Goal: Transaction & Acquisition: Purchase product/service

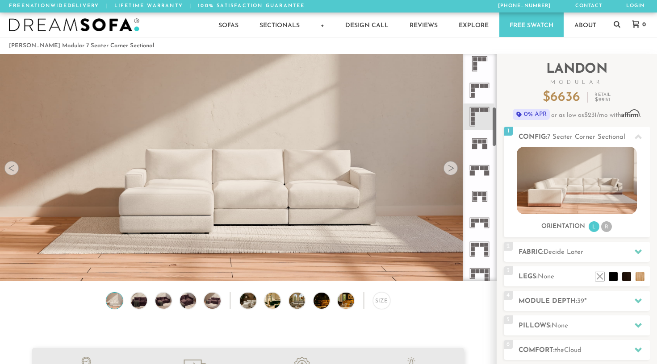
scroll to position [297, 0]
click at [608, 230] on li "R" at bounding box center [606, 227] width 11 height 11
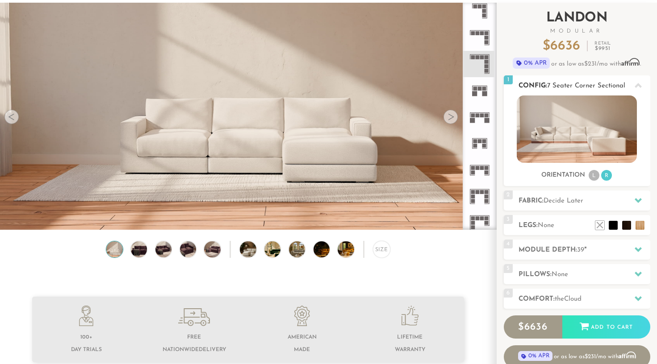
scroll to position [69, 0]
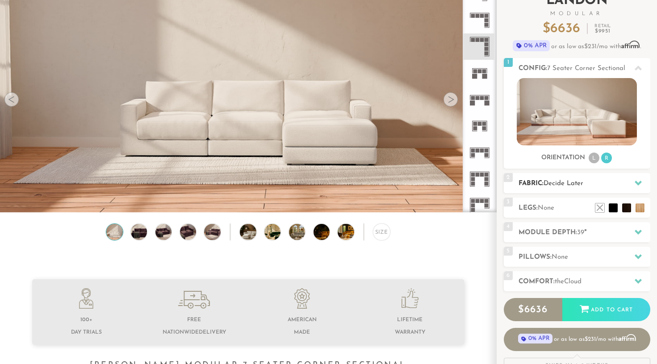
click at [588, 184] on h2 "Fabric: Decide Later" at bounding box center [585, 184] width 132 height 10
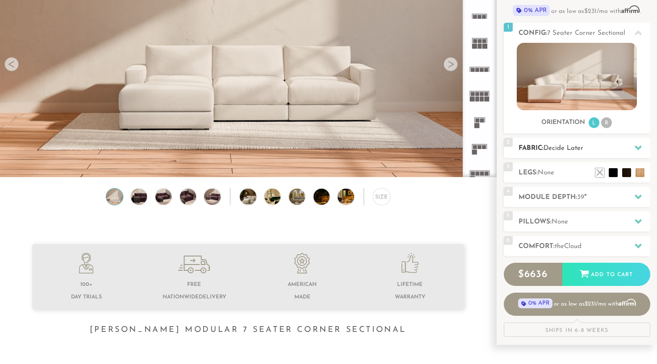
scroll to position [172, 0]
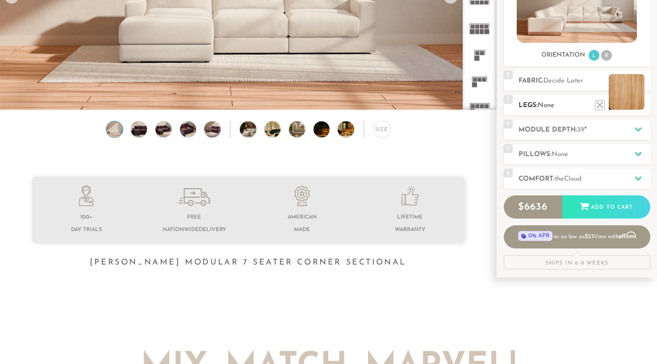
click at [640, 108] on li at bounding box center [627, 92] width 36 height 36
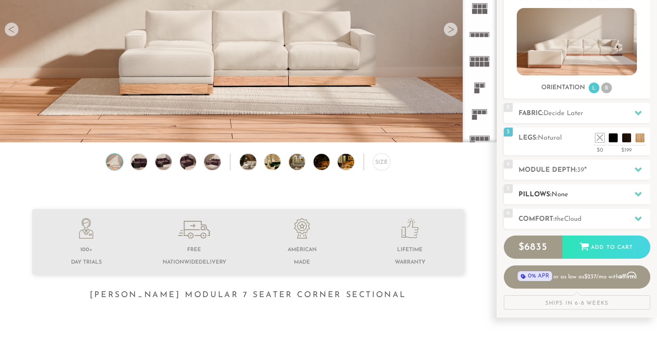
scroll to position [101, 0]
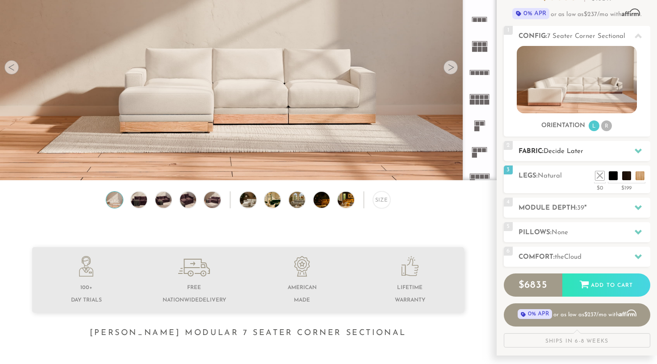
click at [628, 150] on h2 "Fabric: Decide Later" at bounding box center [585, 151] width 132 height 10
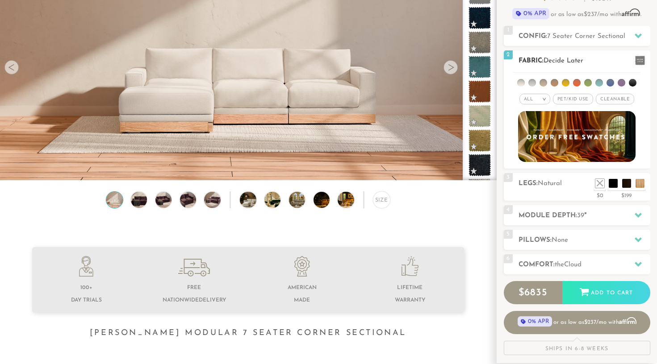
click at [546, 83] on li at bounding box center [544, 83] width 8 height 8
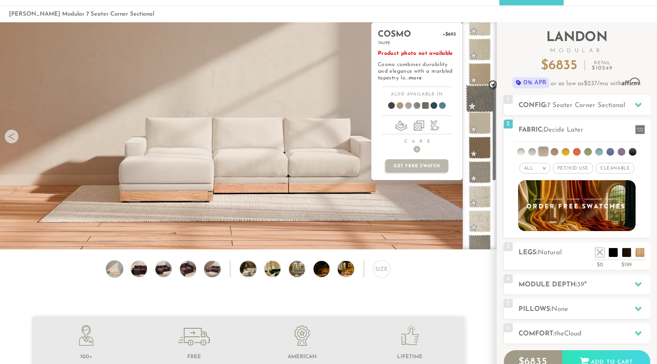
scroll to position [139, 0]
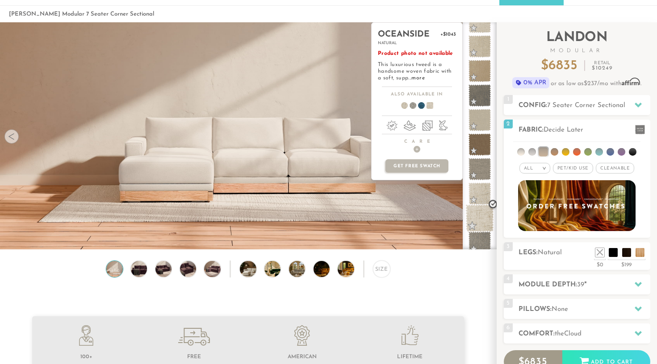
click at [480, 218] on span at bounding box center [480, 219] width 28 height 28
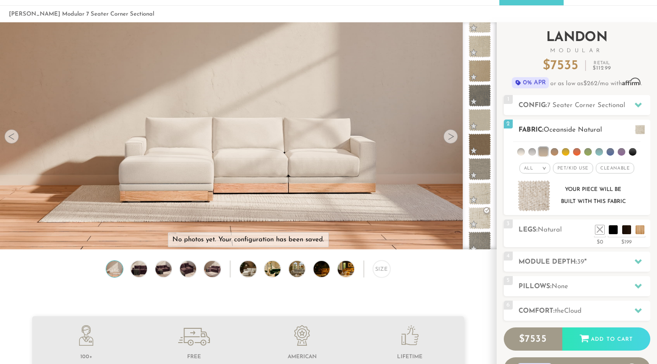
click at [562, 168] on span "Pet/Kid Use x" at bounding box center [573, 168] width 40 height 11
click at [619, 172] on span "Cleanable x" at bounding box center [618, 168] width 38 height 11
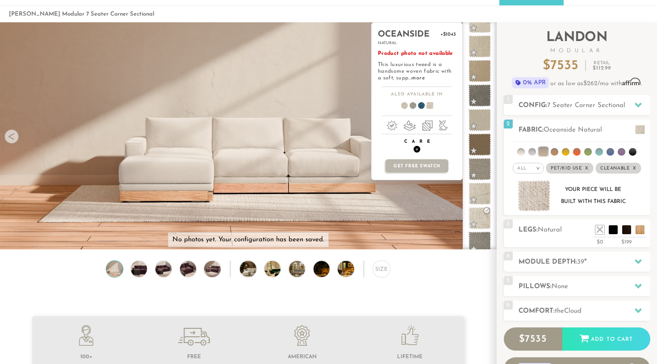
click at [410, 146] on h4 "Care +" at bounding box center [417, 146] width 91 height 14
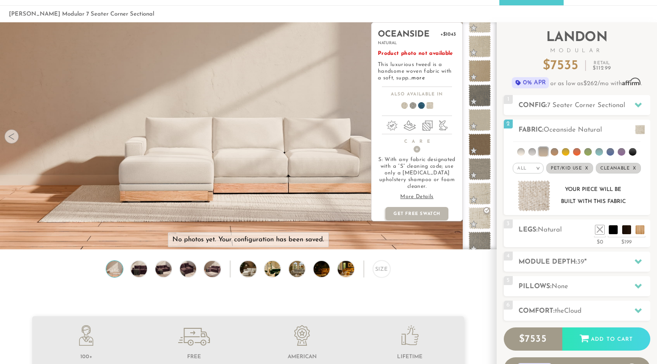
click at [429, 194] on p "More Details" at bounding box center [417, 197] width 78 height 7
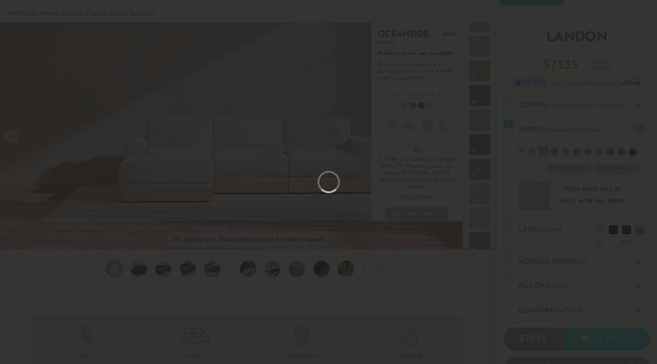
click at [429, 189] on div at bounding box center [328, 182] width 657 height 364
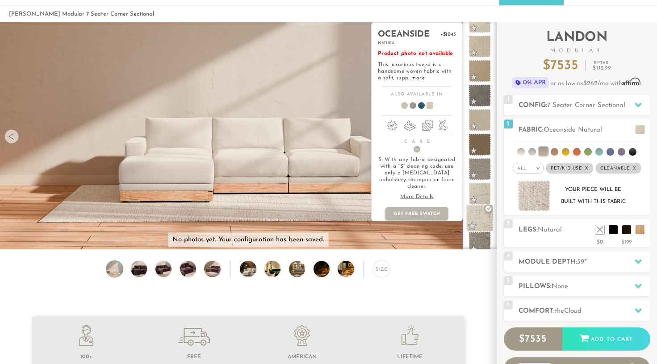
click at [478, 219] on span at bounding box center [480, 219] width 28 height 28
click at [476, 191] on span at bounding box center [480, 194] width 28 height 28
click at [481, 213] on span at bounding box center [480, 219] width 28 height 28
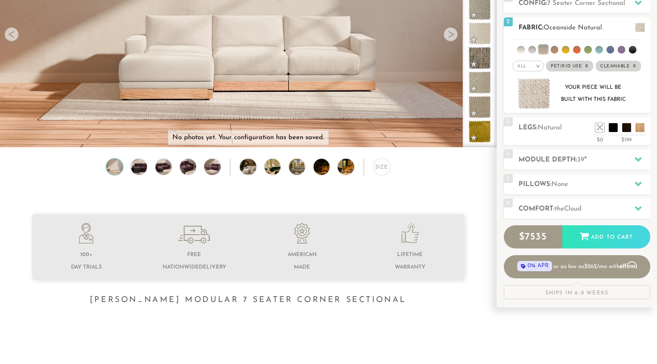
scroll to position [136, 0]
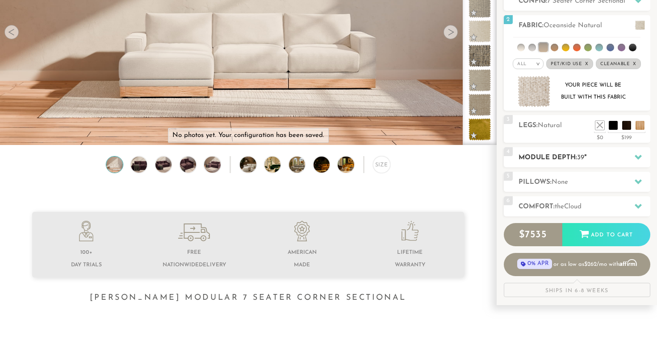
click at [608, 155] on h2 "Module Depth: 39 "" at bounding box center [585, 158] width 132 height 10
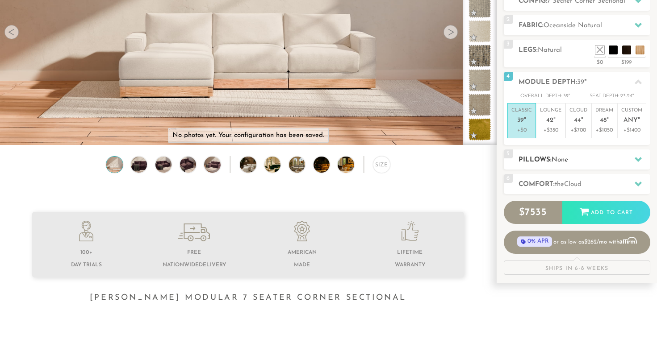
click at [573, 159] on h2 "Pillows: None" at bounding box center [585, 160] width 132 height 10
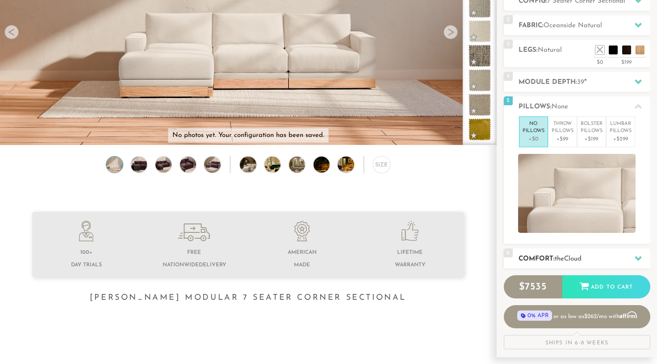
click at [558, 257] on span "the" at bounding box center [559, 259] width 9 height 7
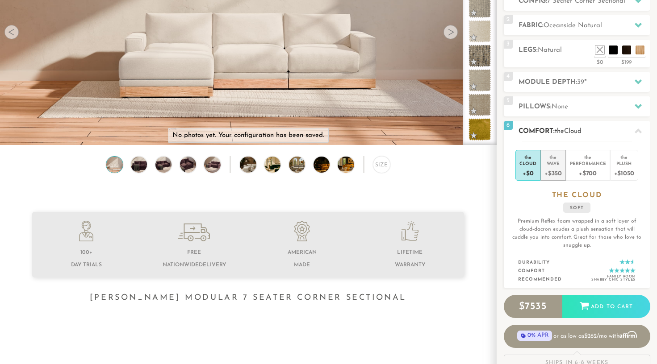
click at [556, 175] on div "+$350" at bounding box center [552, 173] width 17 height 13
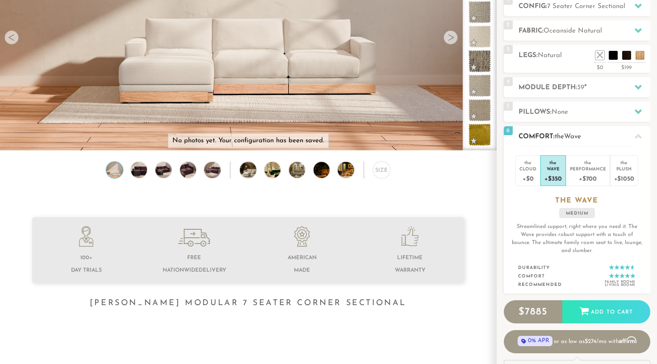
click at [553, 130] on div "6 Comfort: the Wave medium" at bounding box center [577, 136] width 146 height 20
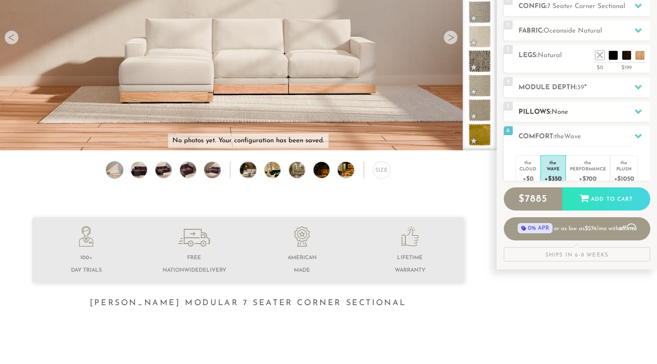
click at [561, 105] on div "5 Pillows: None" at bounding box center [577, 112] width 146 height 20
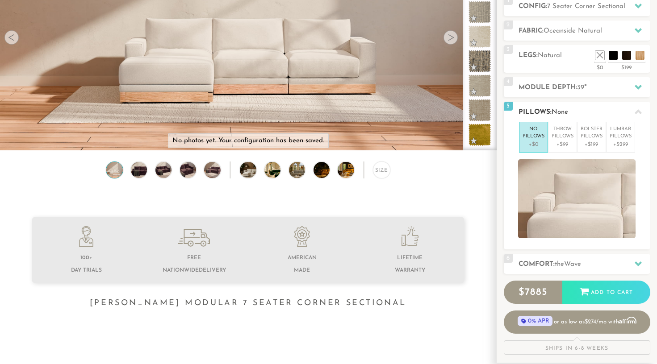
click at [561, 105] on div "5 Pillows: None" at bounding box center [577, 112] width 146 height 20
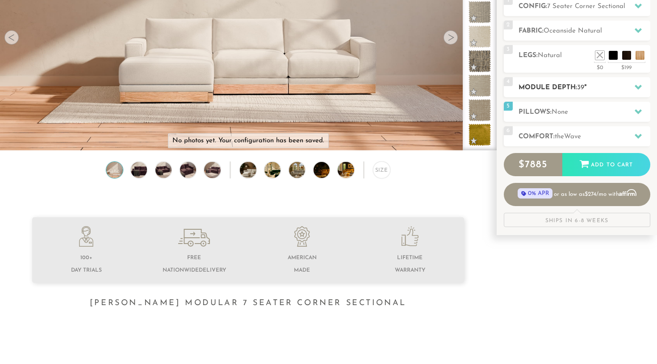
click at [561, 86] on h2 "Module Depth: 39 "" at bounding box center [585, 88] width 132 height 10
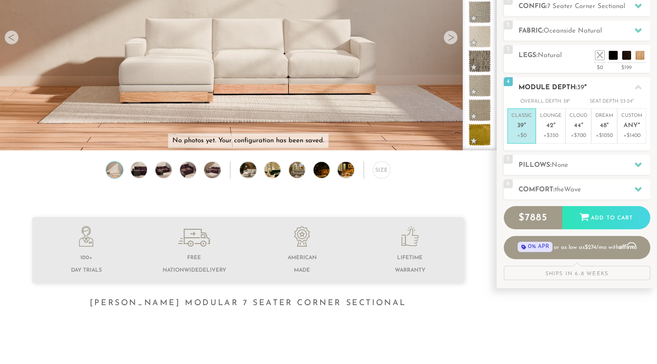
click at [561, 86] on h2 "Module Depth: 39 "" at bounding box center [585, 88] width 132 height 10
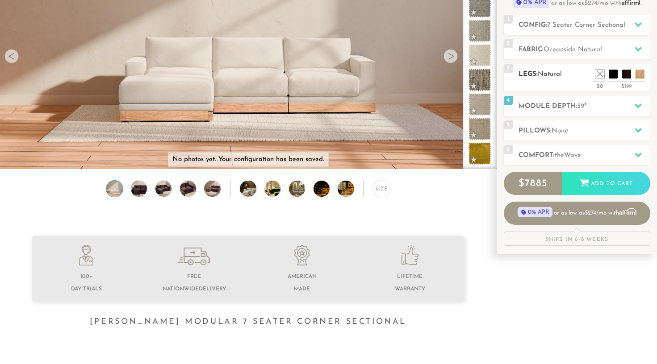
scroll to position [109, 0]
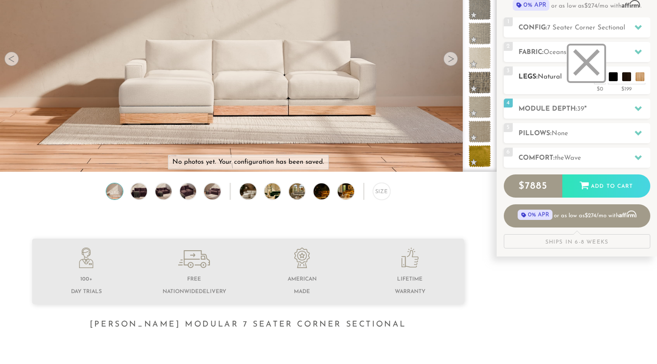
click at [598, 77] on li at bounding box center [587, 64] width 36 height 36
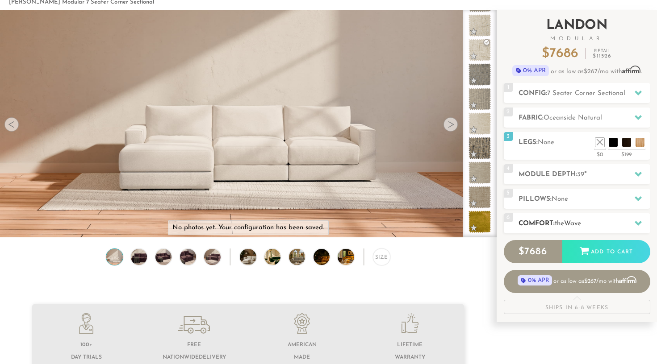
scroll to position [30, 0]
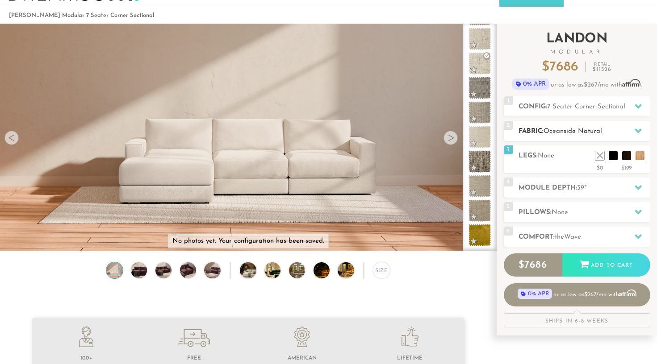
click at [568, 128] on span "Oceanside Natural" at bounding box center [573, 131] width 59 height 7
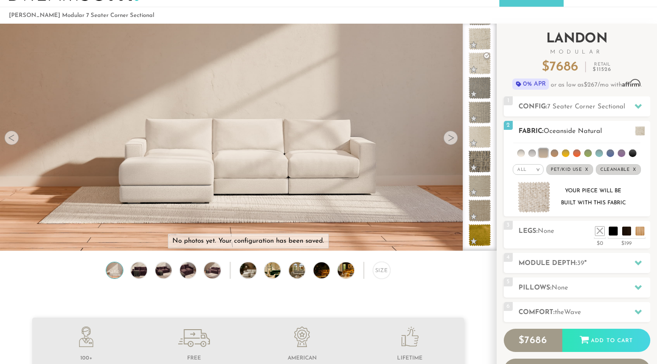
click at [534, 155] on li at bounding box center [532, 154] width 8 height 8
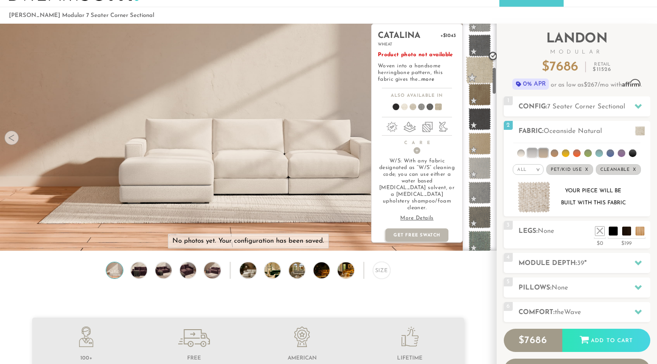
scroll to position [357, 0]
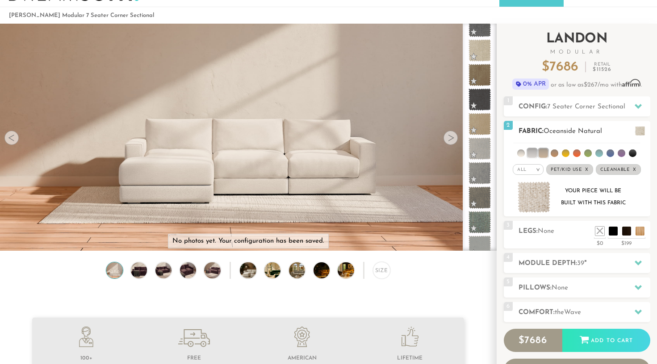
click at [523, 154] on li at bounding box center [521, 154] width 8 height 8
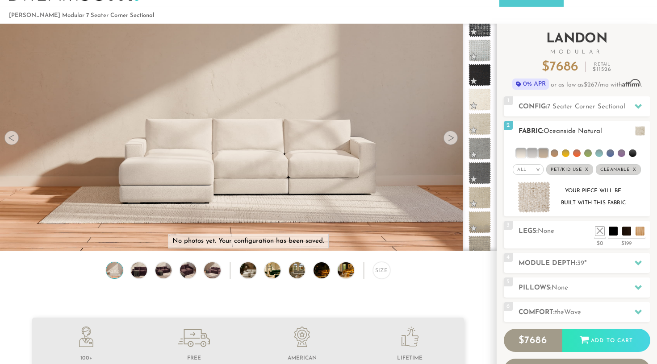
click at [531, 153] on li at bounding box center [531, 153] width 9 height 9
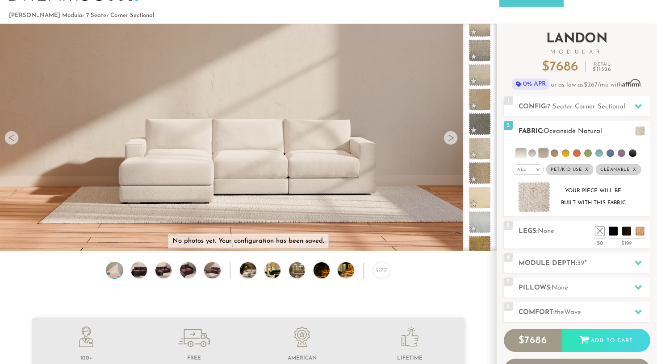
click at [542, 153] on li at bounding box center [543, 153] width 9 height 9
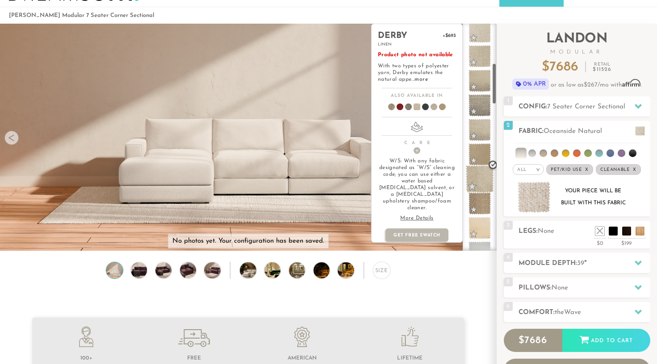
scroll to position [180, 0]
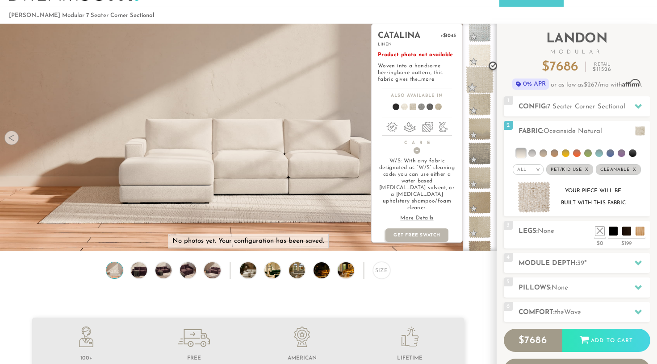
click at [482, 83] on span at bounding box center [480, 80] width 28 height 28
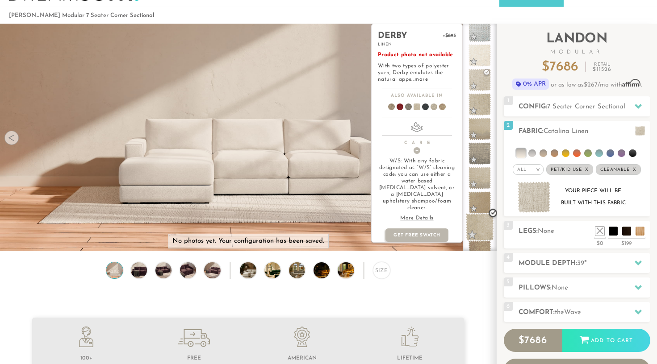
click at [477, 227] on span at bounding box center [480, 227] width 28 height 28
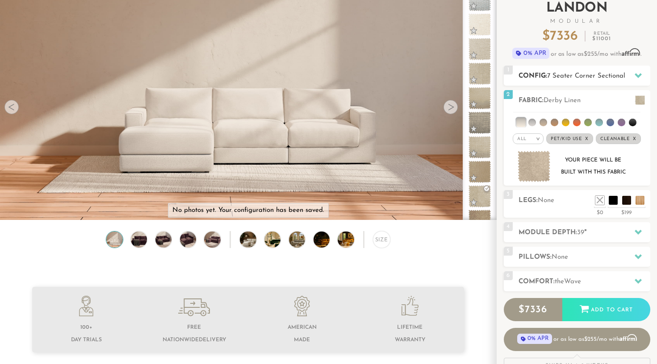
scroll to position [49, 0]
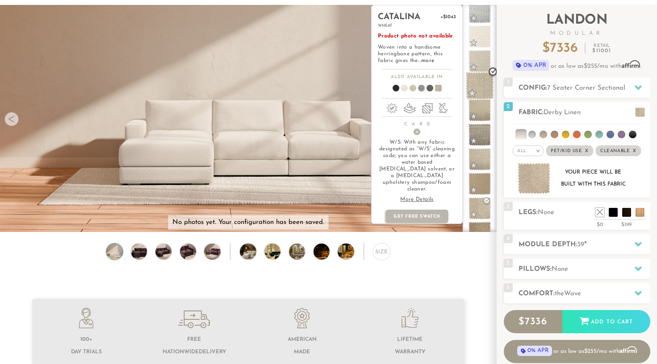
click at [482, 87] on span at bounding box center [480, 86] width 28 height 28
click at [481, 63] on span at bounding box center [480, 61] width 28 height 28
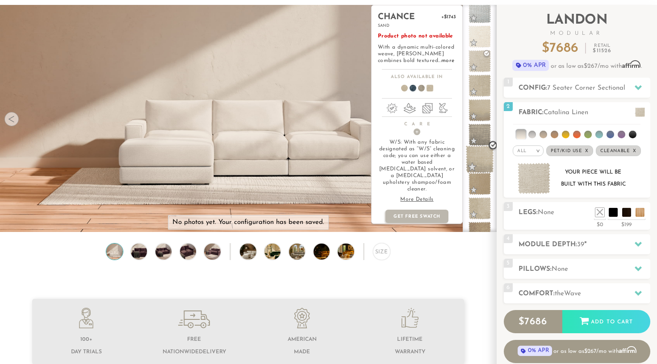
click at [484, 159] on span at bounding box center [480, 160] width 28 height 28
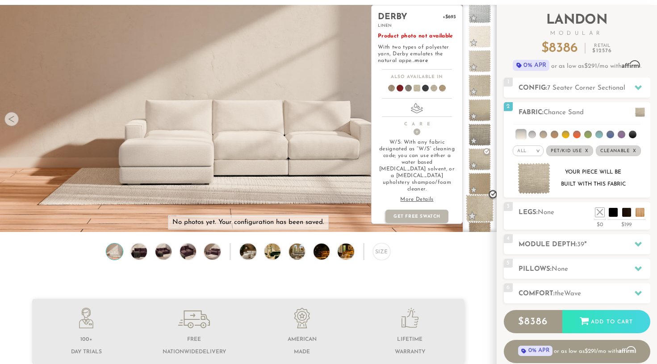
click at [481, 200] on span at bounding box center [480, 209] width 28 height 28
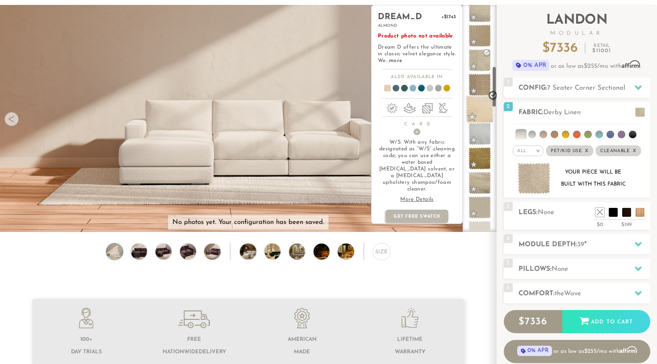
scroll to position [333, 0]
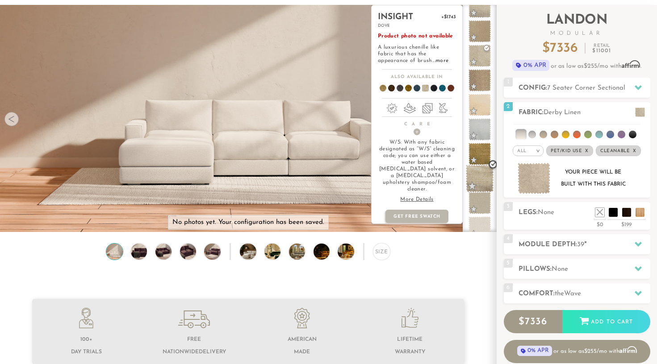
click at [480, 179] on span at bounding box center [480, 179] width 28 height 28
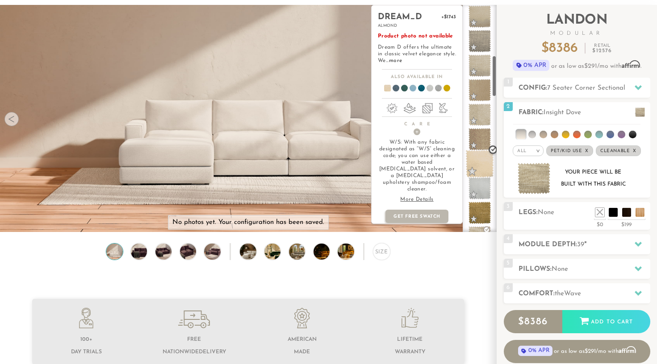
scroll to position [269, 0]
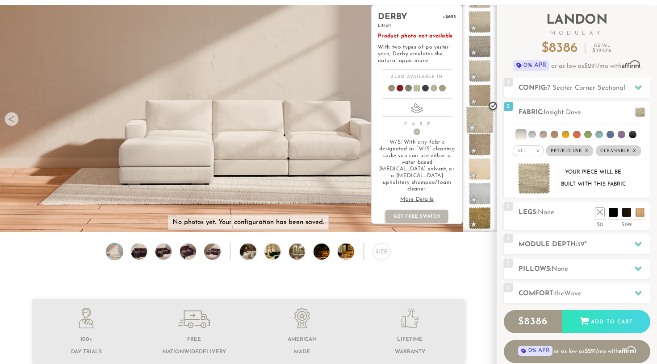
click at [481, 118] on span at bounding box center [480, 120] width 28 height 28
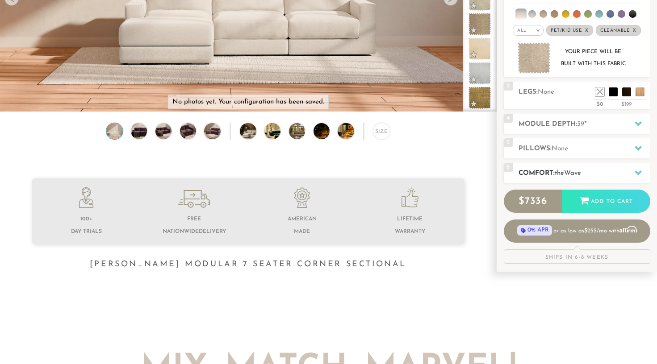
scroll to position [170, 0]
click at [608, 175] on h2 "Comfort: the Wave" at bounding box center [585, 173] width 132 height 10
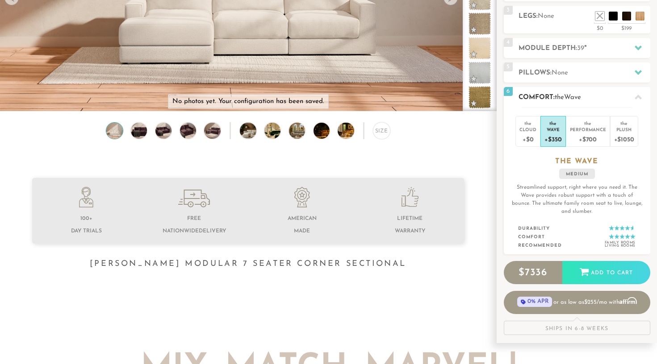
click at [620, 103] on div "6 Comfort: the Wave medium" at bounding box center [577, 97] width 146 height 20
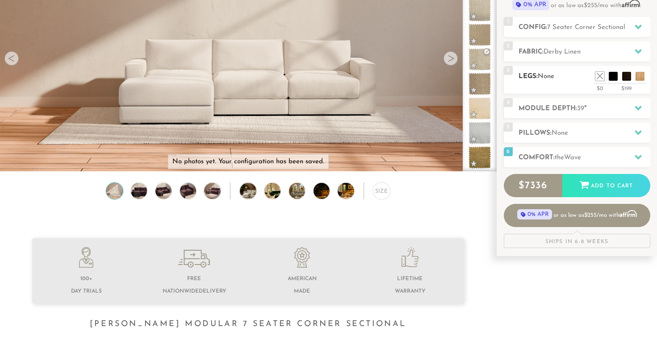
scroll to position [111, 0]
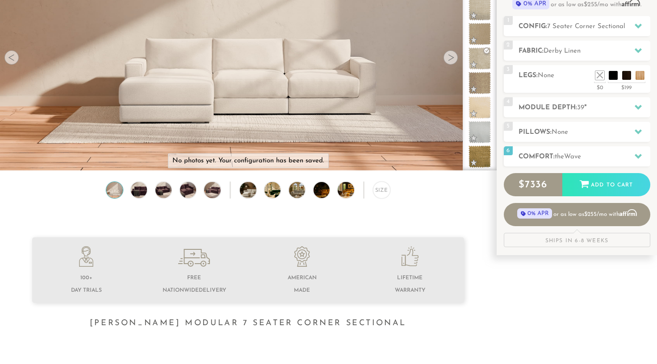
click at [567, 118] on div "Introducing [PERSON_NAME] Modular $ 7336 Retail $ 11001 $ 7336 Retail $ 11001 0…" at bounding box center [577, 95] width 146 height 304
click at [565, 112] on h2 "Module Depth: 39 "" at bounding box center [585, 108] width 132 height 10
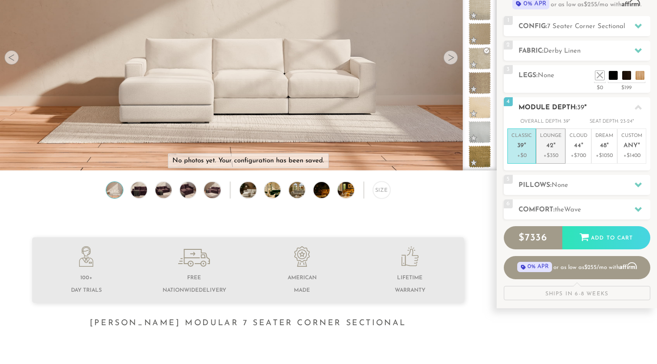
click at [555, 139] on p "Lounge 42 "" at bounding box center [550, 142] width 21 height 19
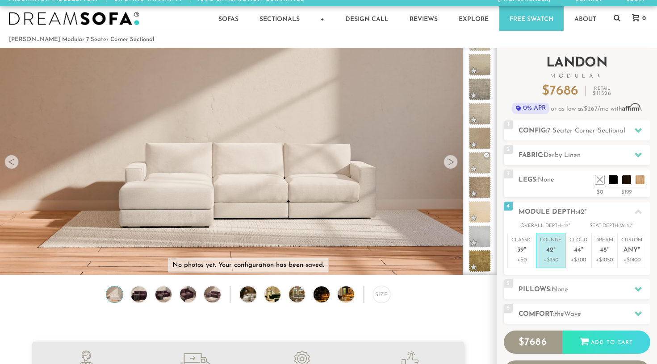
scroll to position [9, 0]
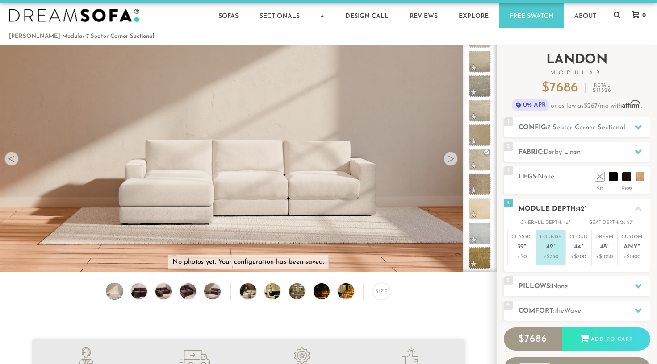
click at [582, 206] on span "42" at bounding box center [580, 209] width 7 height 7
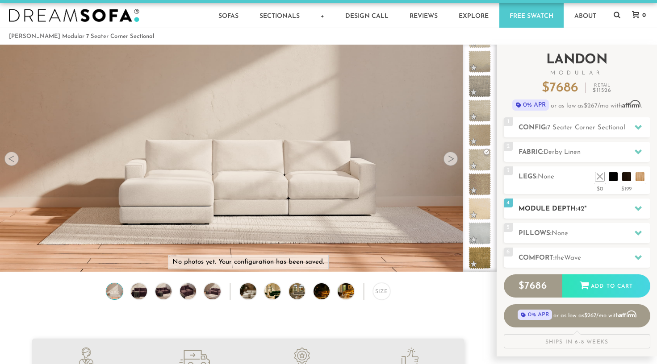
click at [582, 206] on span "42" at bounding box center [580, 209] width 7 height 7
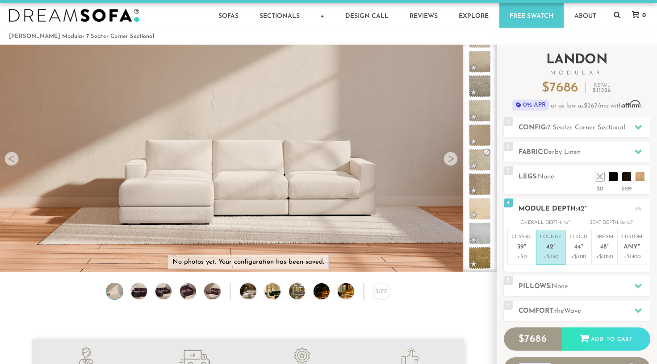
click at [582, 206] on span "42" at bounding box center [580, 209] width 7 height 7
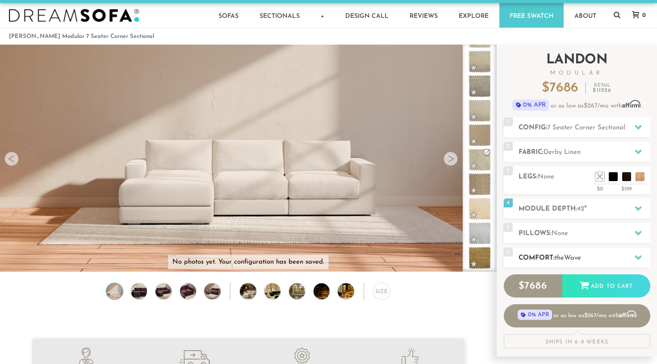
click at [569, 262] on h2 "Comfort: the Wave" at bounding box center [585, 258] width 132 height 10
